Goal: Task Accomplishment & Management: Manage account settings

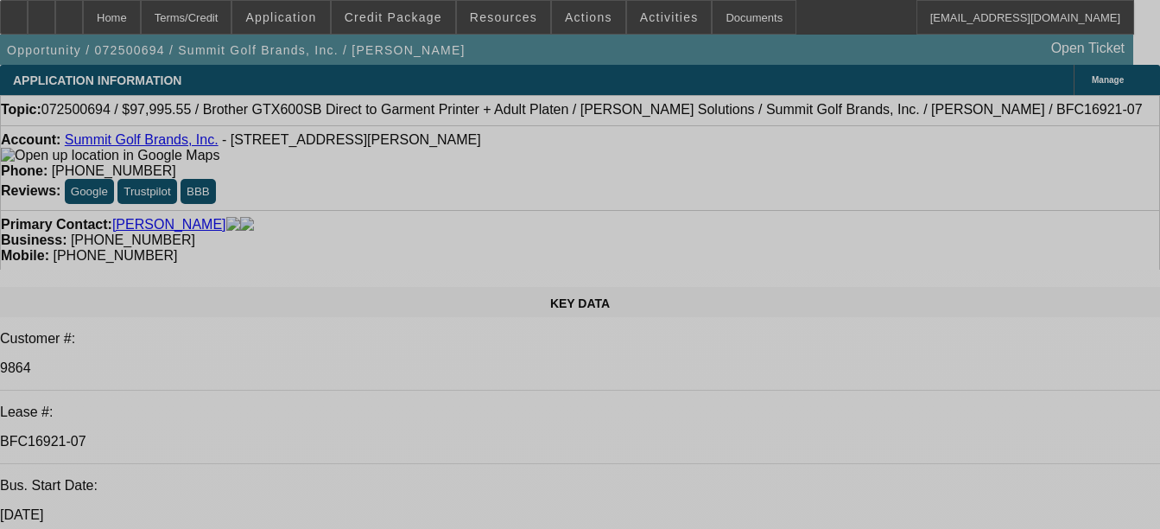
select select "0"
select select "0.1"
select select "0"
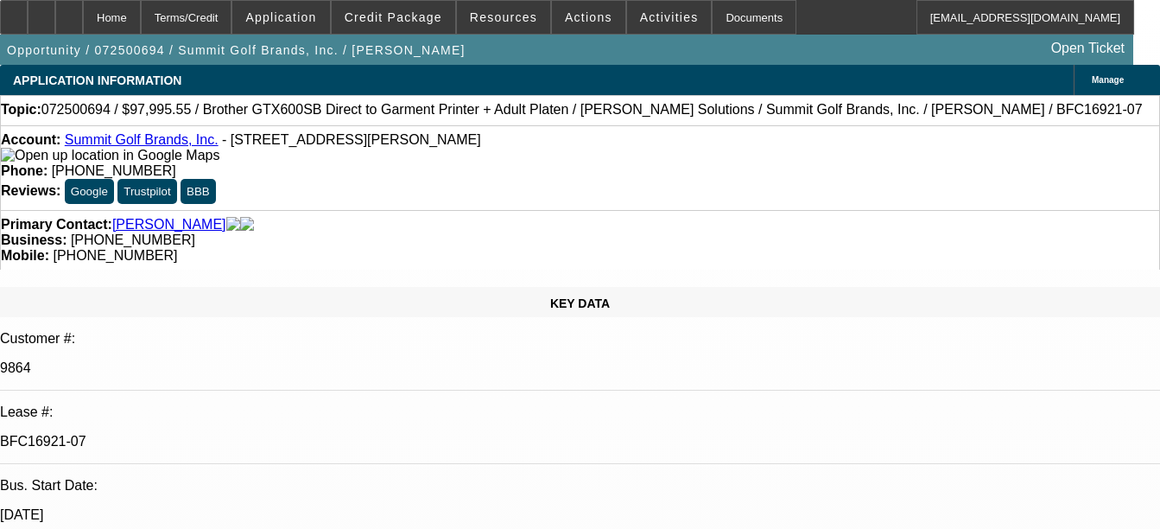
select select "0"
select select "0.1"
select select "0"
select select "0.1"
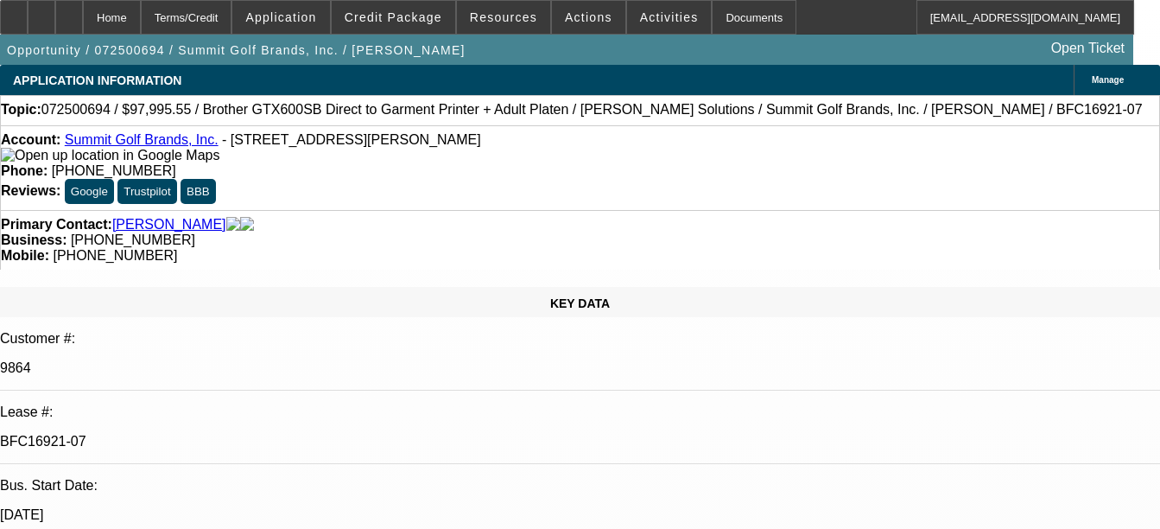
select select "0"
select select "0.1"
select select "1"
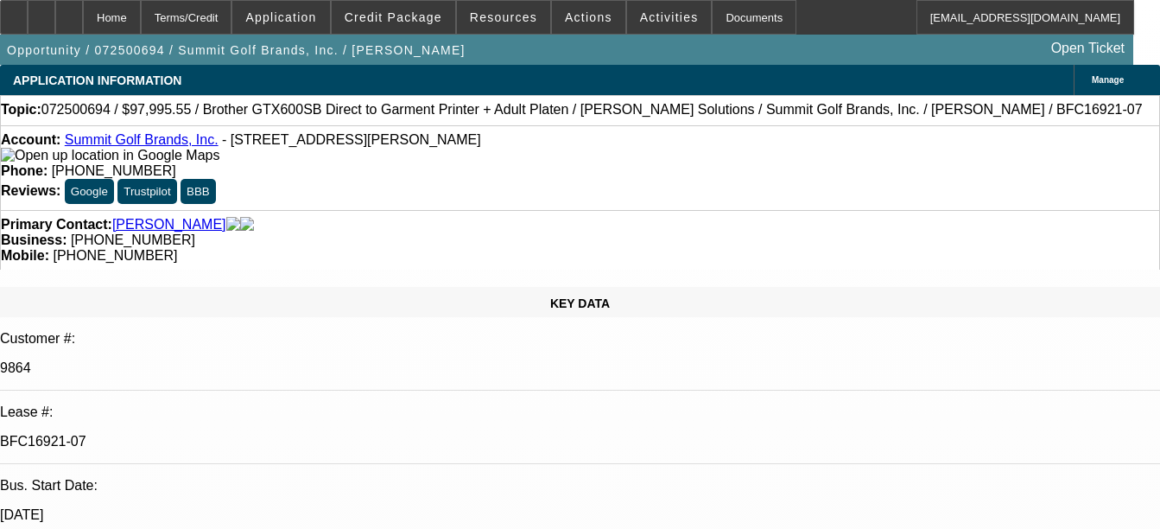
select select "4"
select select "1"
select select "4"
select select "1"
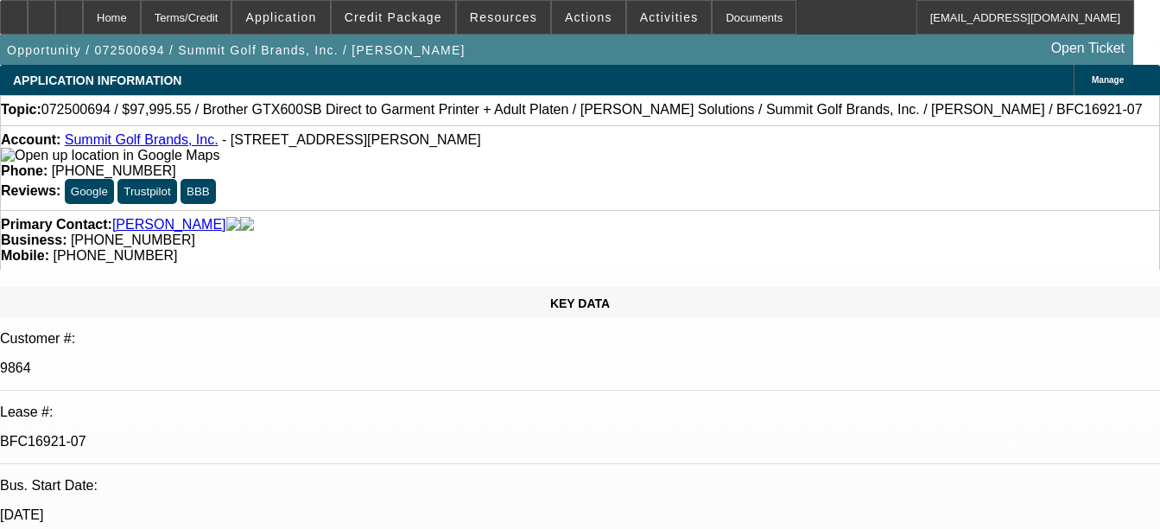
select select "1"
select select "4"
select select "1"
select select "4"
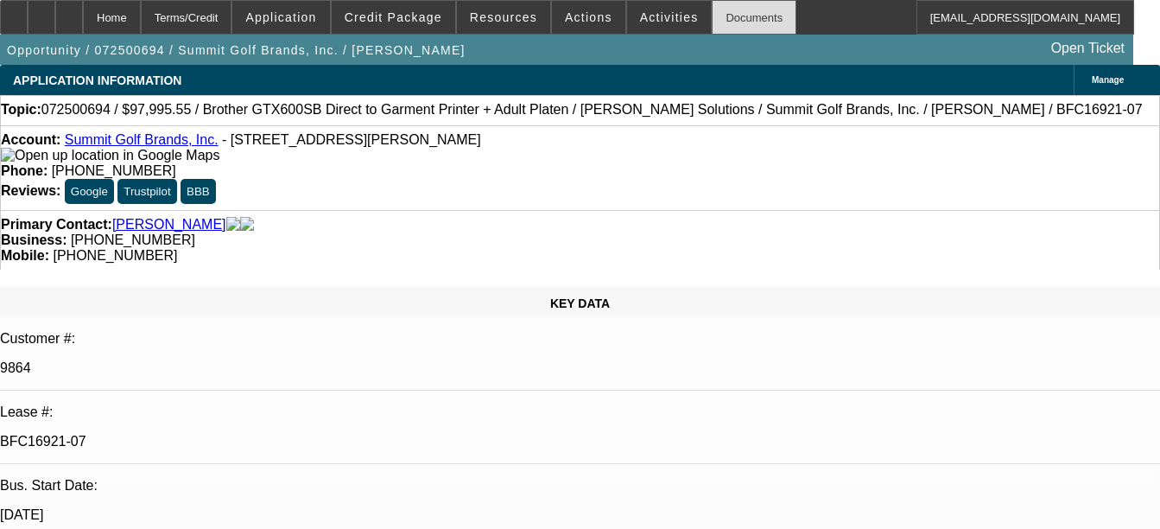
click at [718, 20] on div "Documents" at bounding box center [754, 17] width 85 height 35
